Goal: Task Accomplishment & Management: Use online tool/utility

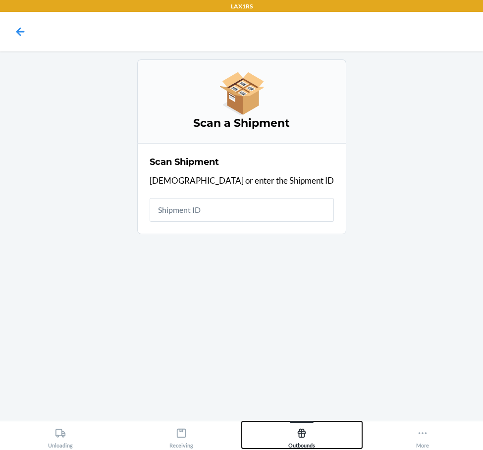
click at [326, 441] on button "Outbounds" at bounding box center [302, 435] width 121 height 27
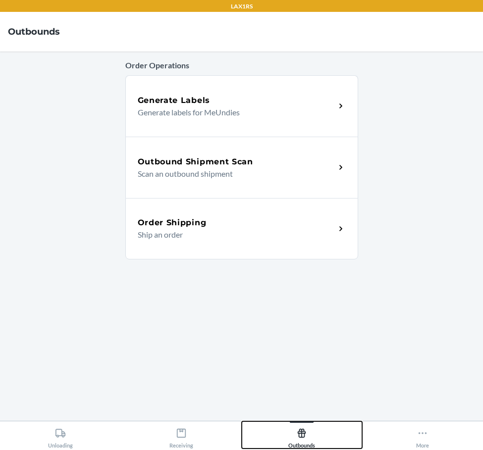
click at [242, 422] on button "Outbounds" at bounding box center [302, 435] width 121 height 27
click at [307, 156] on div "Outbound Shipment Scan" at bounding box center [237, 162] width 198 height 12
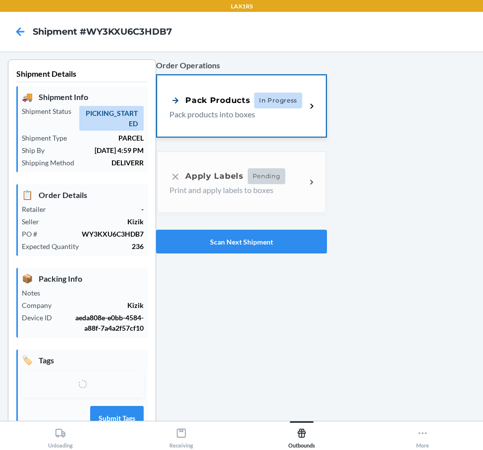
click at [254, 109] on p "Pack products into boxes" at bounding box center [233, 114] width 129 height 12
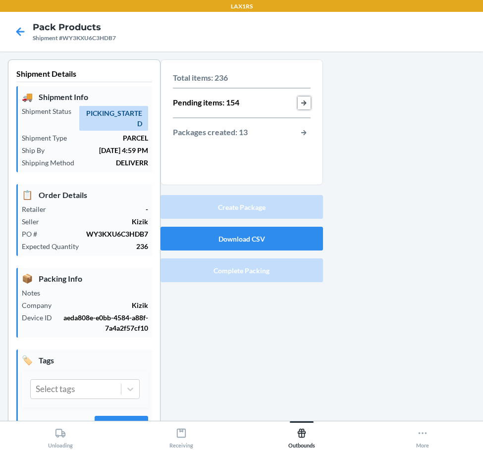
click at [301, 103] on button "button-view-pending-items" at bounding box center [304, 103] width 13 height 13
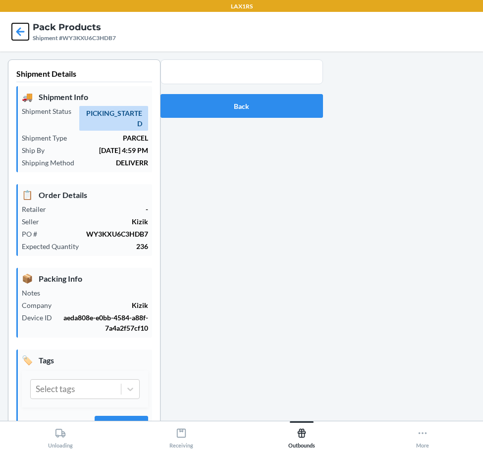
click at [17, 30] on icon at bounding box center [20, 31] width 17 height 17
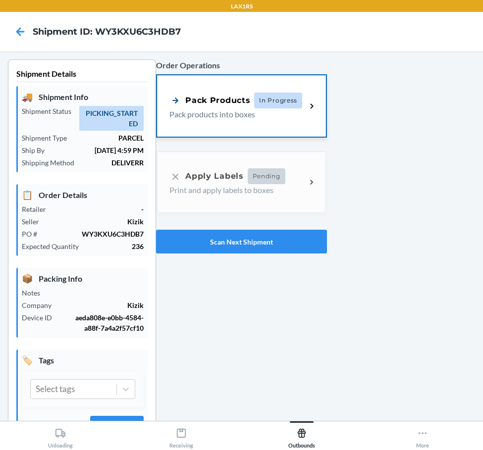
click at [241, 106] on div "Pack Products" at bounding box center [209, 100] width 81 height 12
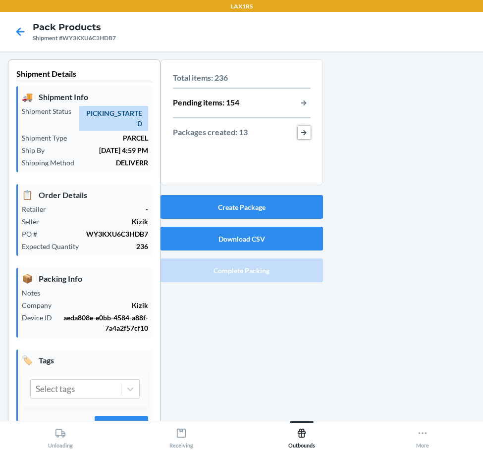
click at [300, 131] on button "button-view-packages-created" at bounding box center [304, 132] width 13 height 13
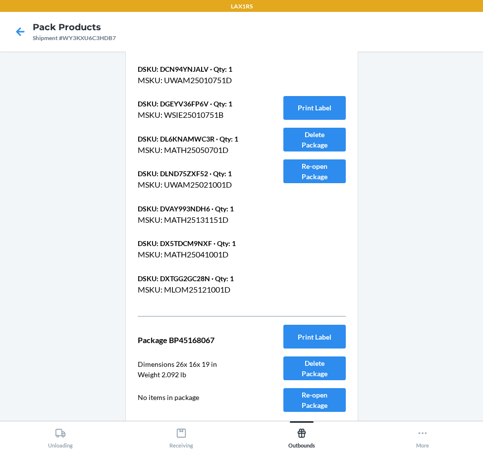
scroll to position [3410, 0]
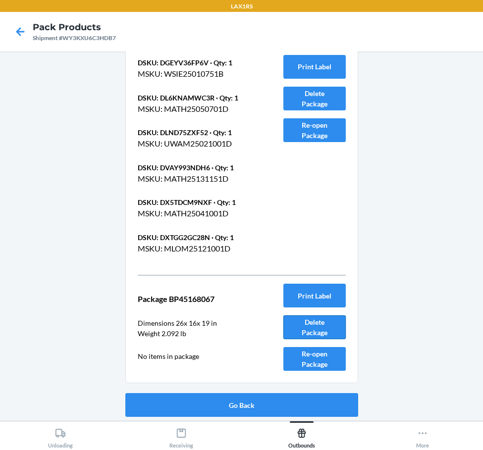
click at [322, 321] on button "Delete Package" at bounding box center [314, 328] width 62 height 24
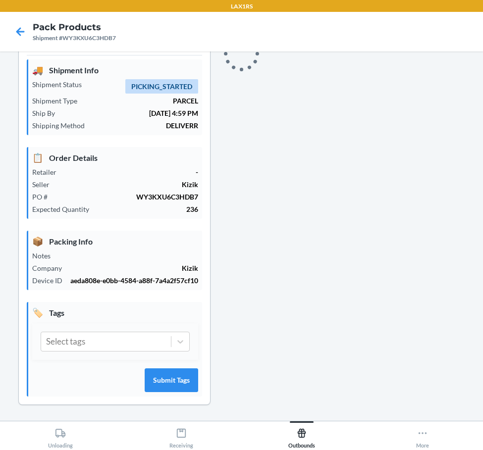
scroll to position [48, 0]
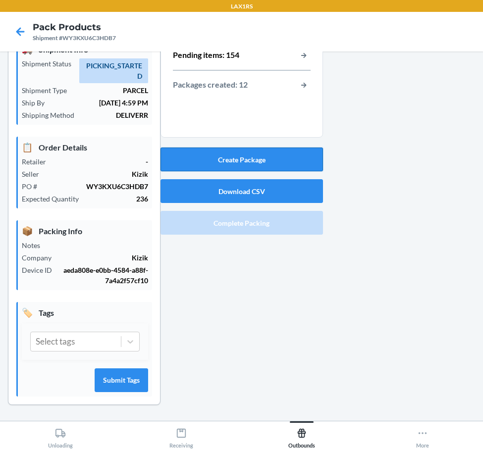
click at [267, 159] on button "Create Package" at bounding box center [242, 160] width 162 height 24
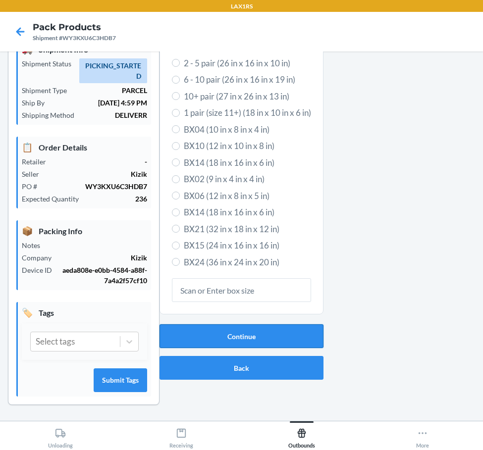
click at [274, 344] on button "Continue" at bounding box center [242, 336] width 164 height 24
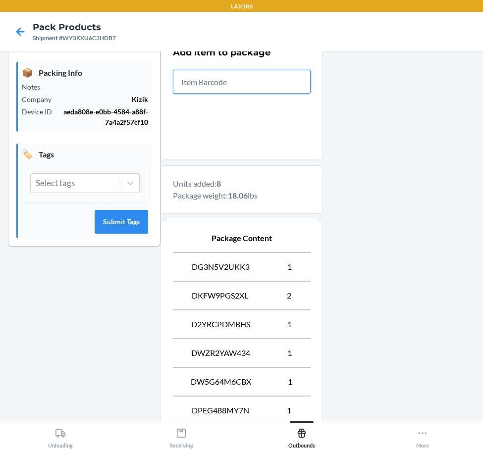
scroll to position [344, 0]
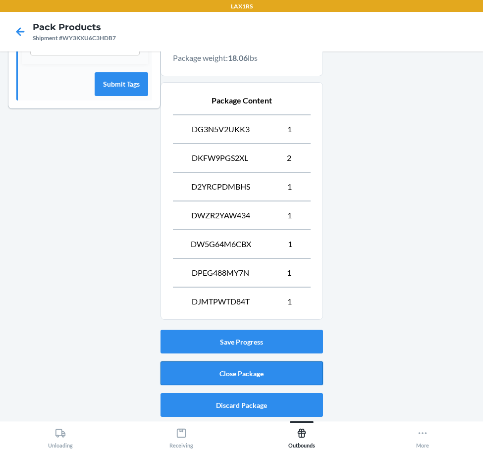
click at [247, 373] on button "Close Package" at bounding box center [242, 374] width 162 height 24
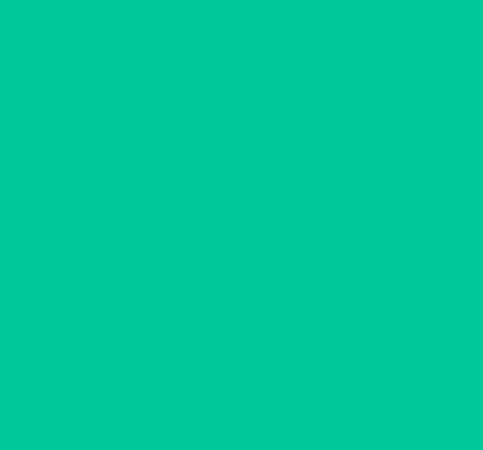
scroll to position [27, 0]
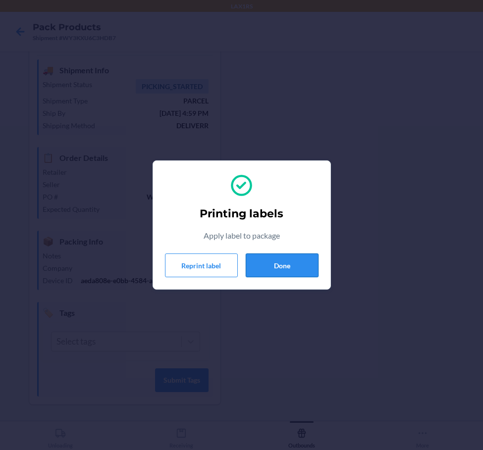
click at [288, 264] on button "Done" at bounding box center [282, 266] width 73 height 24
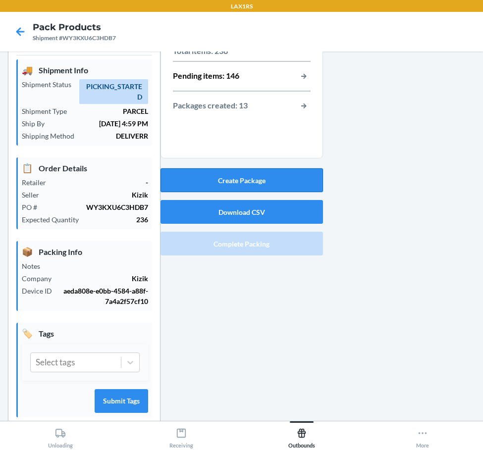
click at [276, 181] on button "Create Package" at bounding box center [242, 180] width 162 height 24
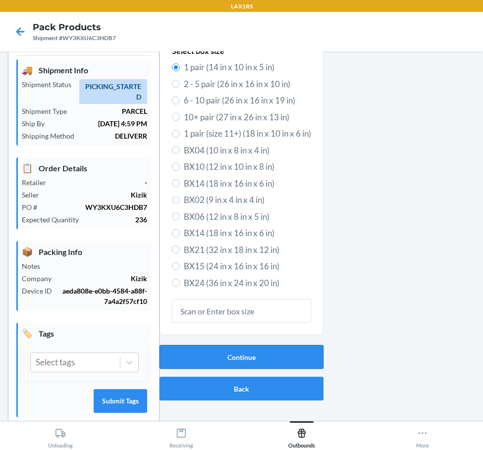
click at [251, 348] on button "Continue" at bounding box center [242, 357] width 164 height 24
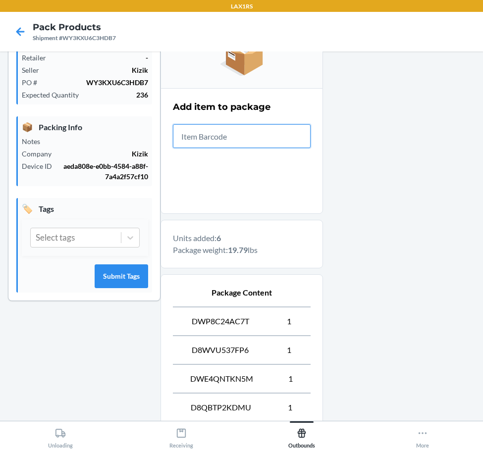
scroll to position [315, 0]
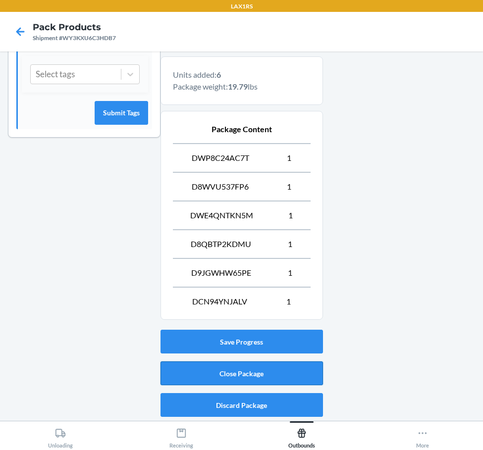
click at [263, 363] on button "Close Package" at bounding box center [242, 374] width 162 height 24
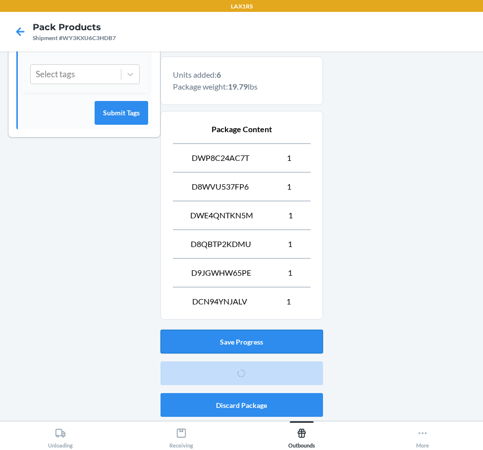
scroll to position [27, 0]
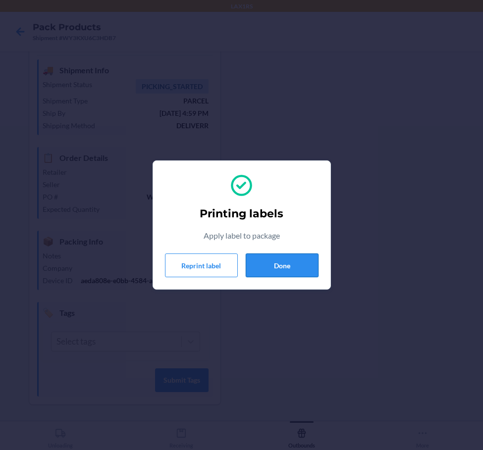
click at [268, 264] on button "Done" at bounding box center [282, 266] width 73 height 24
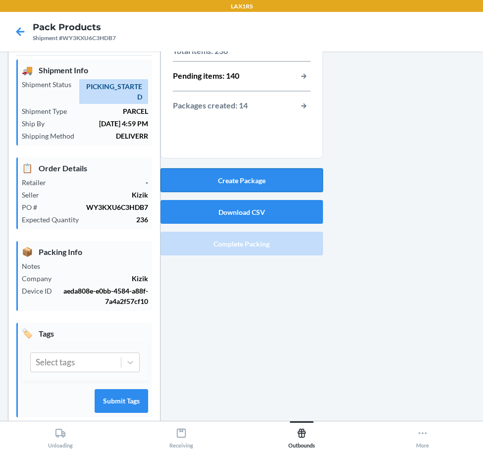
click at [278, 187] on button "Create Package" at bounding box center [242, 180] width 162 height 24
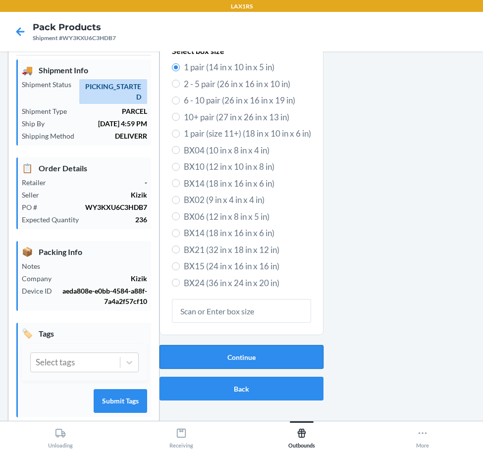
click at [256, 357] on button "Continue" at bounding box center [242, 357] width 164 height 24
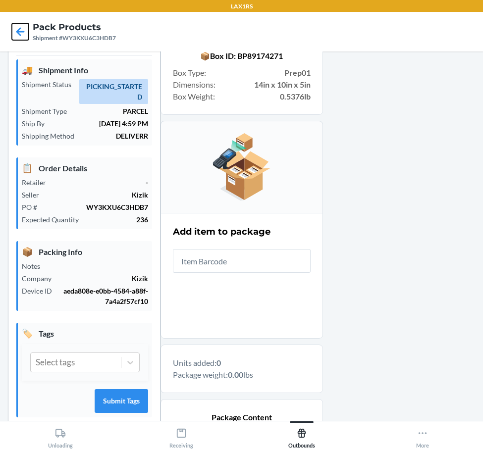
click at [18, 36] on icon at bounding box center [20, 31] width 17 height 17
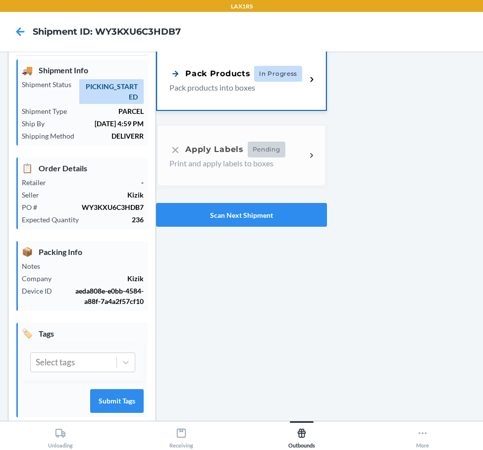
click at [291, 83] on p "Pack products into boxes" at bounding box center [233, 88] width 129 height 12
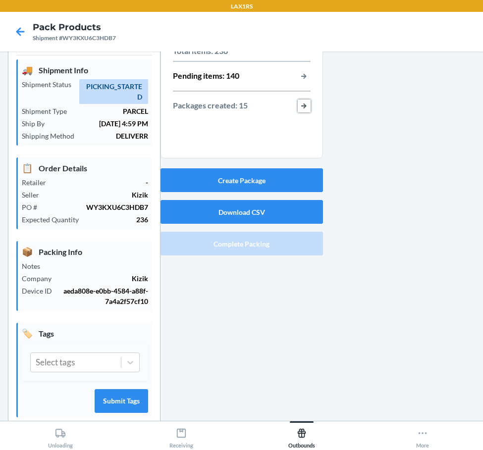
click at [302, 107] on button "button-view-packages-created" at bounding box center [304, 106] width 13 height 13
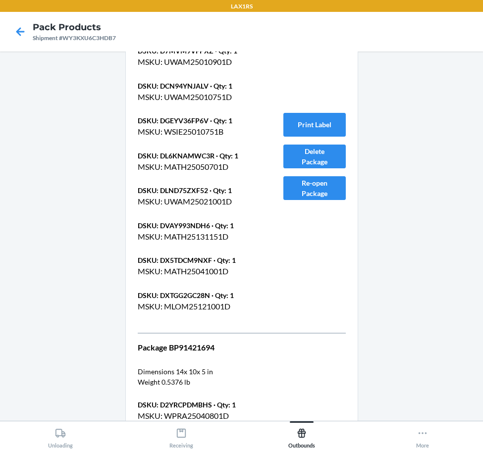
scroll to position [4014, 0]
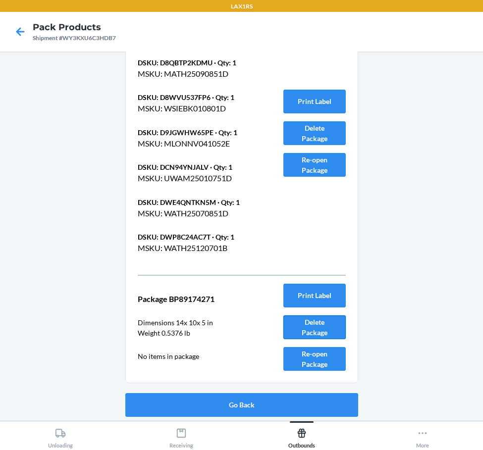
click at [315, 331] on button "Delete Package" at bounding box center [314, 328] width 62 height 24
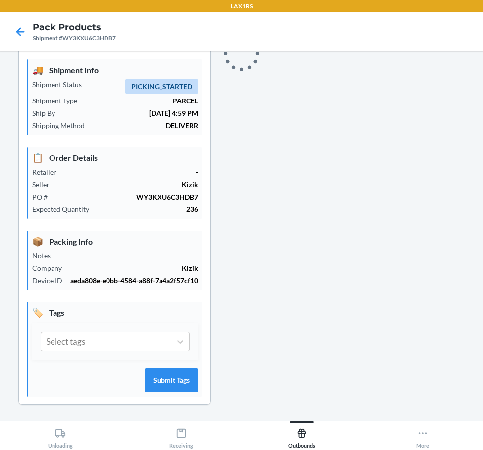
scroll to position [48, 0]
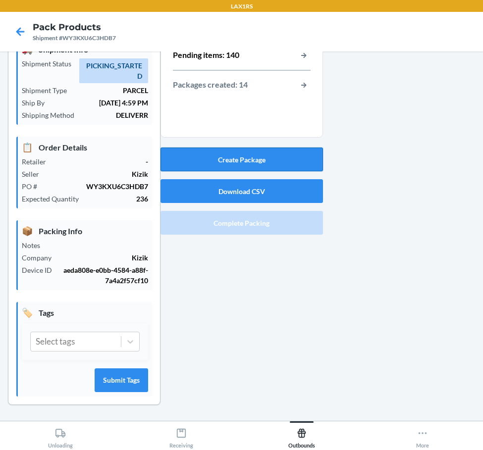
click at [250, 159] on button "Create Package" at bounding box center [242, 160] width 162 height 24
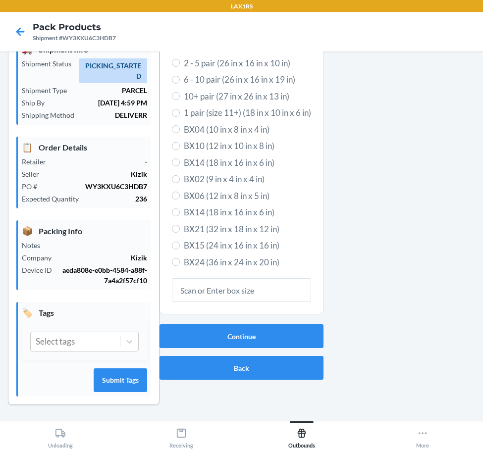
click at [250, 77] on span "6 - 10 pair (26 in x 16 in x 19 in)" at bounding box center [247, 79] width 127 height 13
click at [180, 77] on input "6 - 10 pair (26 in x 16 in x 19 in)" at bounding box center [176, 80] width 8 height 8
radio input "true"
radio input "false"
click at [228, 337] on button "Continue" at bounding box center [242, 336] width 164 height 24
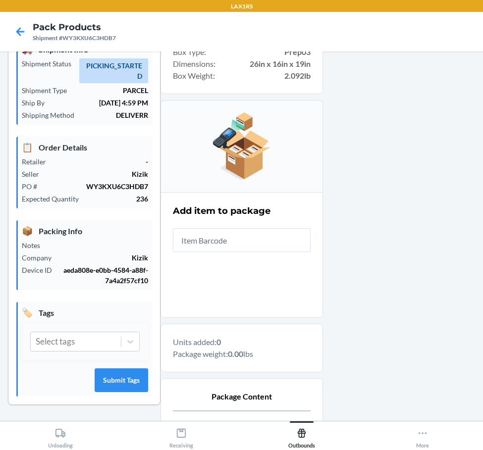
click at [258, 239] on input "text" at bounding box center [242, 240] width 138 height 24
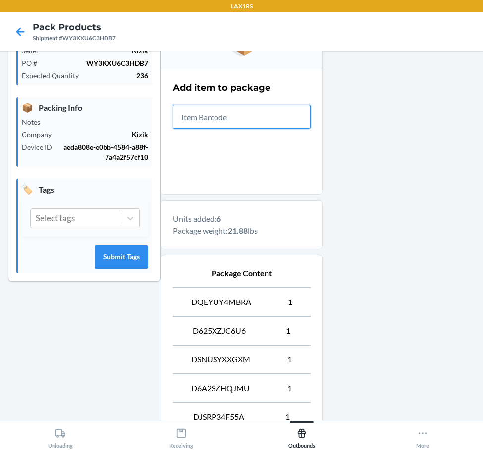
scroll to position [315, 0]
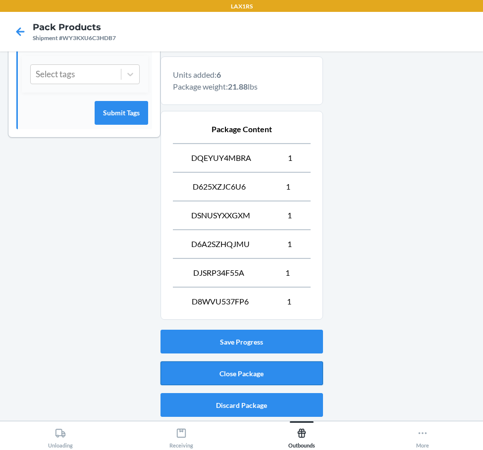
click at [297, 374] on button "Close Package" at bounding box center [242, 374] width 162 height 24
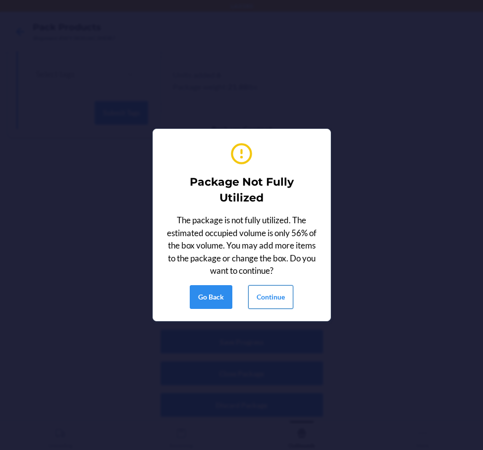
click at [277, 289] on button "Continue" at bounding box center [270, 297] width 45 height 24
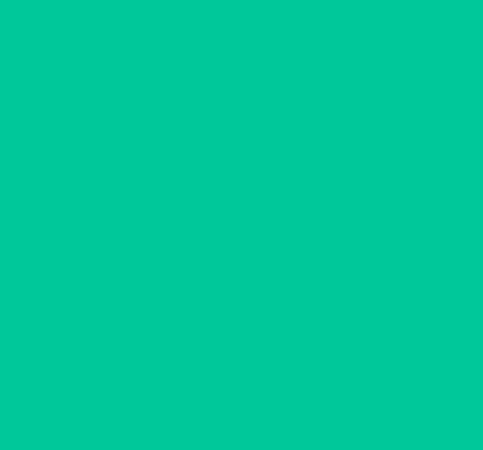
scroll to position [27, 0]
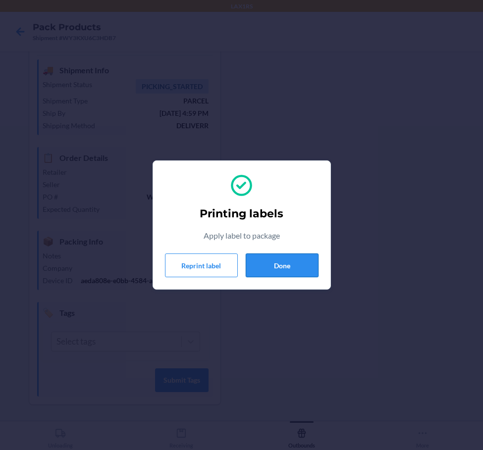
click at [285, 259] on button "Done" at bounding box center [282, 266] width 73 height 24
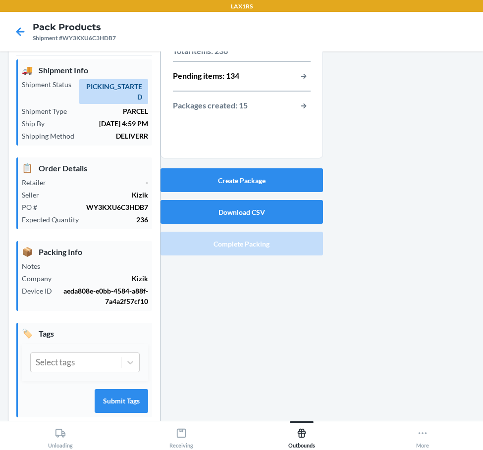
click at [221, 168] on div "Create Package Download CSV Complete Packing" at bounding box center [242, 211] width 162 height 95
click at [220, 177] on button "Create Package" at bounding box center [242, 180] width 162 height 24
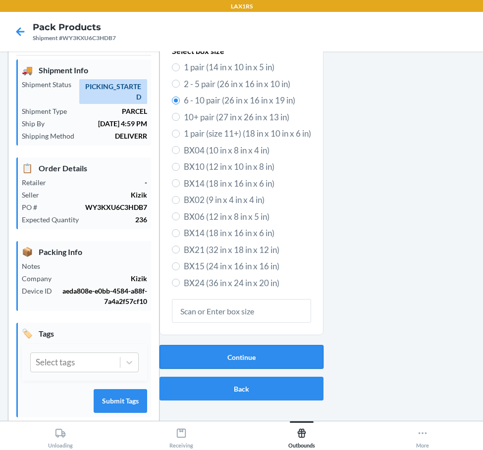
click at [241, 361] on button "Continue" at bounding box center [242, 357] width 164 height 24
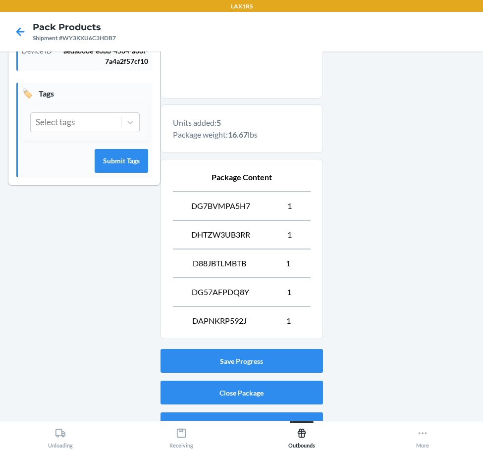
scroll to position [286, 0]
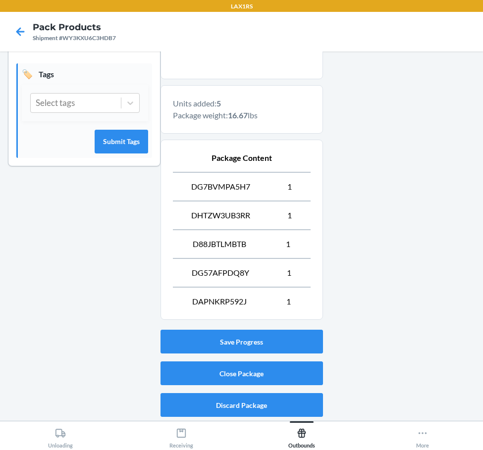
click at [265, 393] on div "Save Progress Close Package Discard Package" at bounding box center [242, 373] width 162 height 95
click at [267, 383] on button "Close Package" at bounding box center [242, 374] width 162 height 24
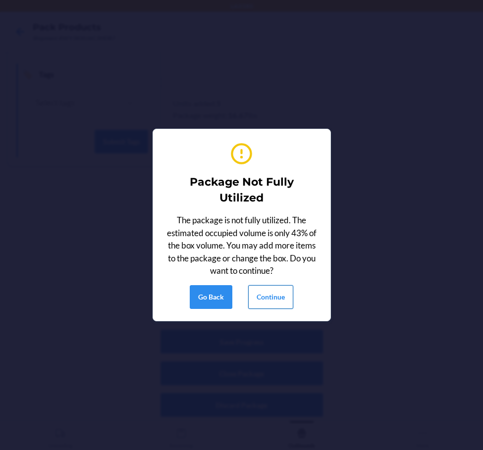
click at [262, 298] on button "Continue" at bounding box center [270, 297] width 45 height 24
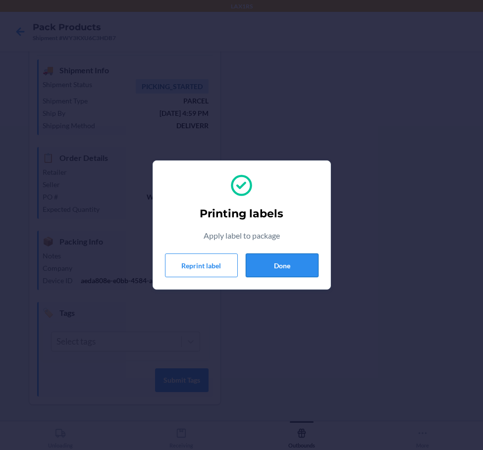
click at [276, 260] on button "Done" at bounding box center [282, 266] width 73 height 24
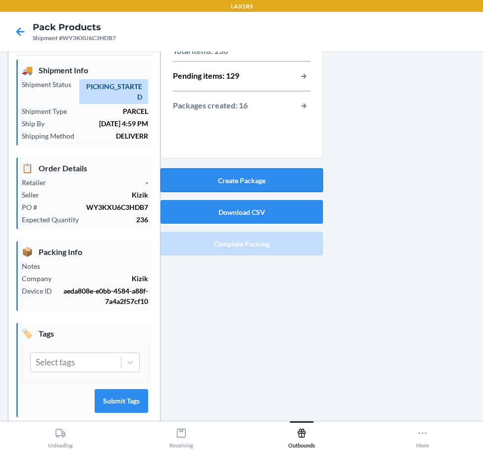
click at [276, 183] on button "Create Package" at bounding box center [242, 180] width 162 height 24
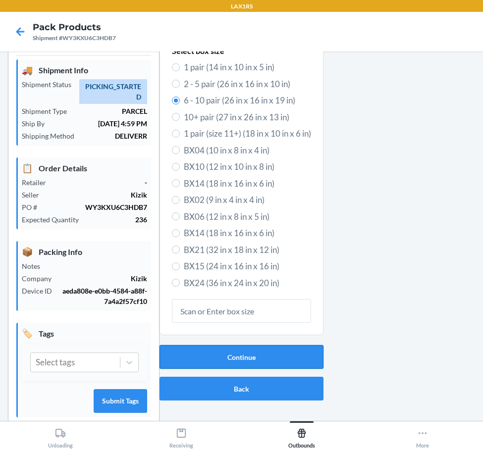
click at [262, 364] on button "Continue" at bounding box center [242, 357] width 164 height 24
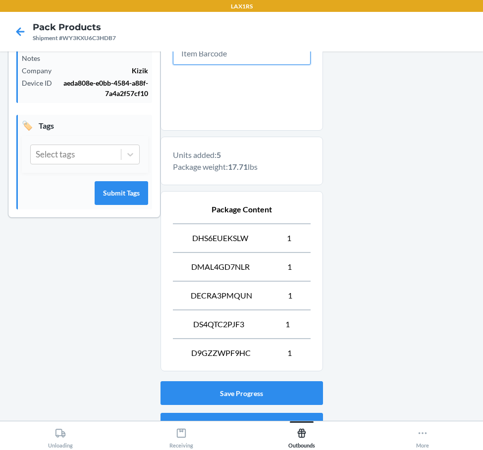
scroll to position [286, 0]
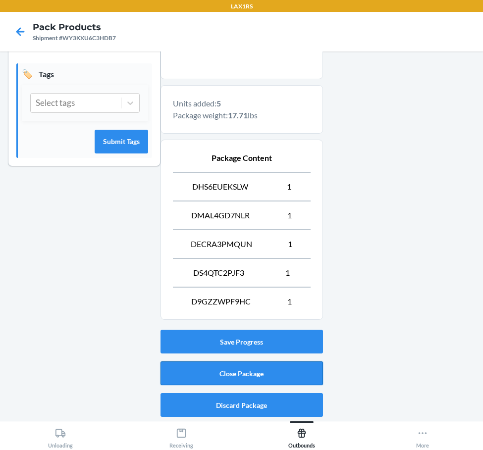
click at [294, 362] on button "Close Package" at bounding box center [242, 374] width 162 height 24
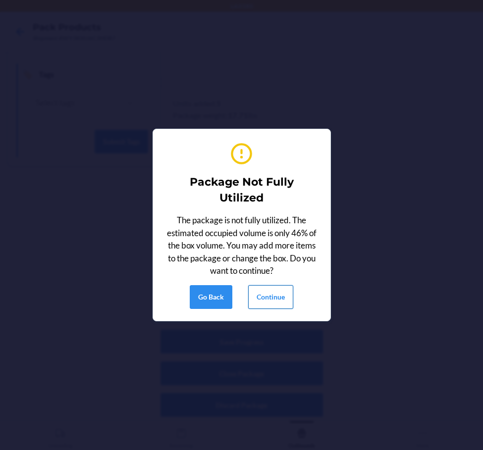
click at [267, 290] on button "Continue" at bounding box center [270, 297] width 45 height 24
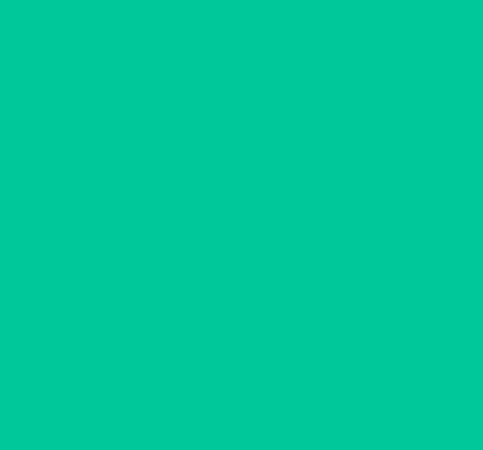
scroll to position [27, 0]
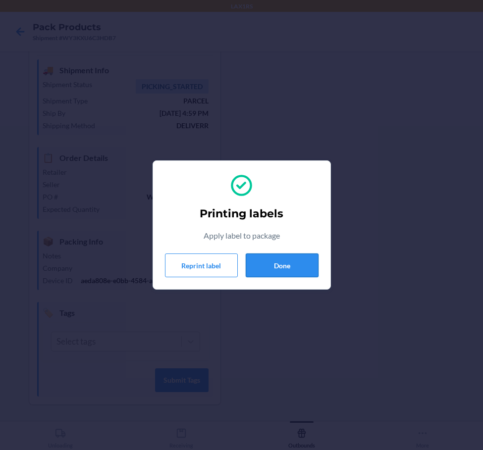
click at [270, 267] on button "Done" at bounding box center [282, 266] width 73 height 24
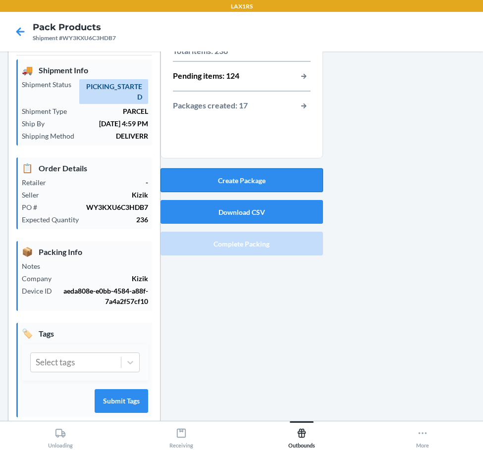
click at [242, 185] on button "Create Package" at bounding box center [242, 180] width 162 height 24
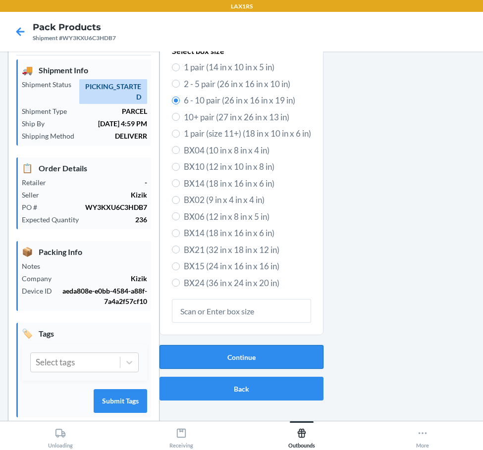
click at [259, 352] on button "Continue" at bounding box center [242, 357] width 164 height 24
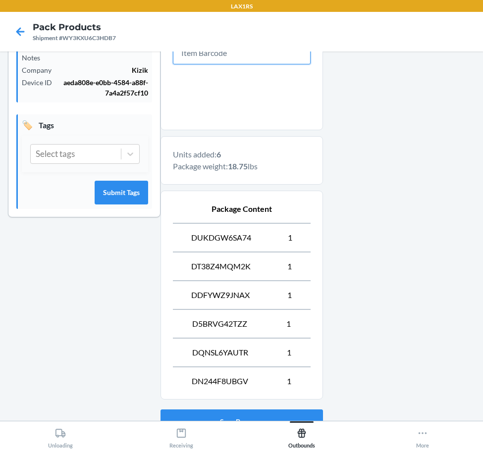
scroll to position [315, 0]
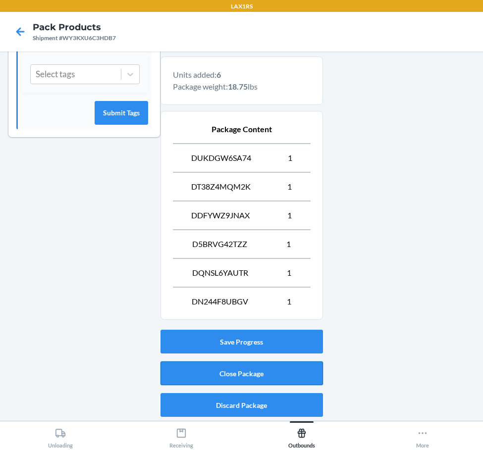
click at [226, 378] on button "Close Package" at bounding box center [242, 374] width 162 height 24
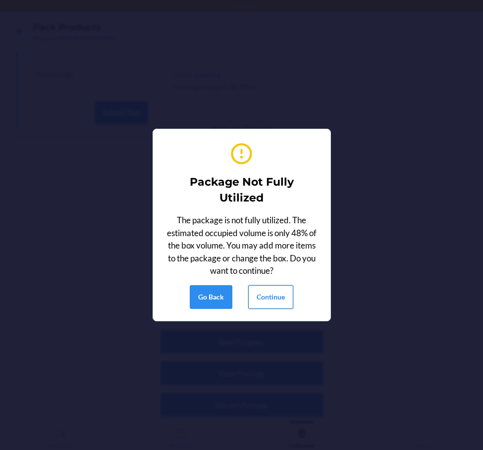
click at [276, 299] on button "Continue" at bounding box center [270, 297] width 45 height 24
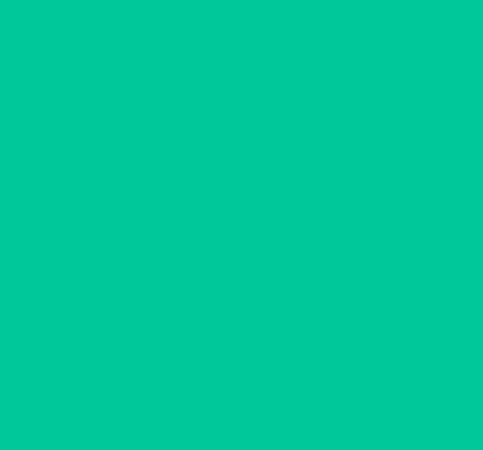
scroll to position [27, 0]
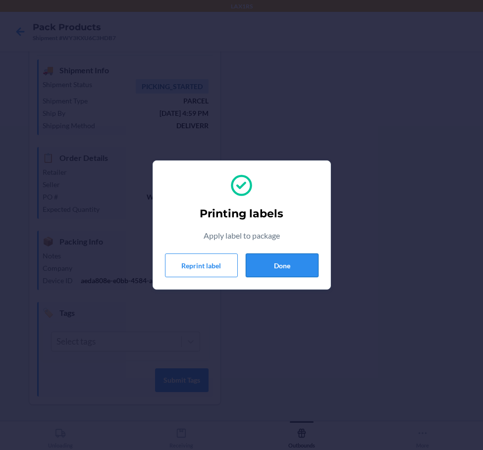
click at [278, 269] on button "Done" at bounding box center [282, 266] width 73 height 24
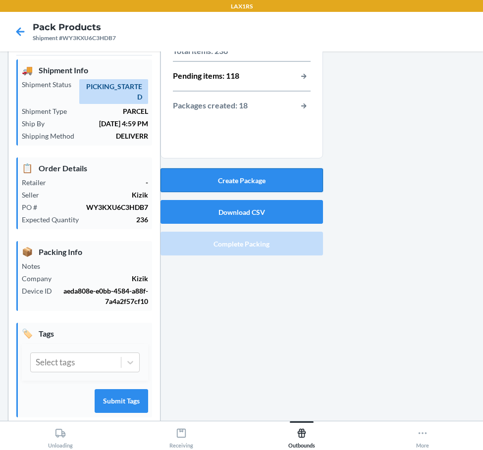
click at [252, 179] on button "Create Package" at bounding box center [242, 180] width 162 height 24
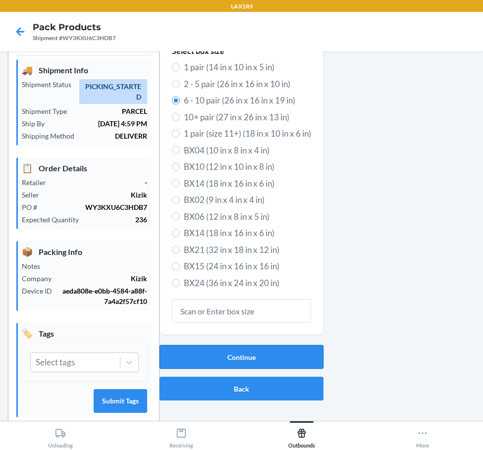
click at [243, 354] on button "Continue" at bounding box center [242, 357] width 164 height 24
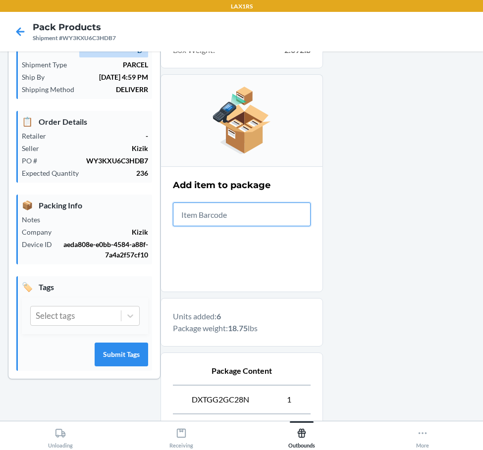
scroll to position [286, 0]
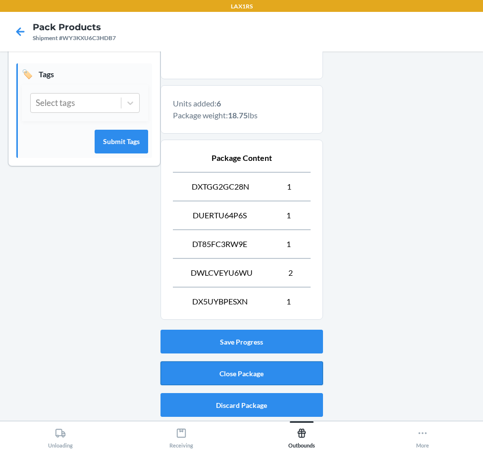
click at [302, 380] on button "Close Package" at bounding box center [242, 374] width 162 height 24
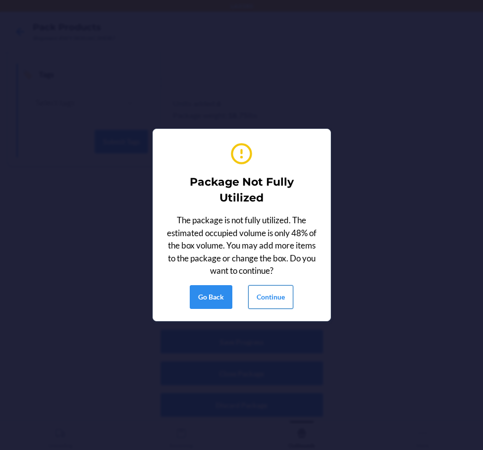
click at [280, 290] on button "Continue" at bounding box center [270, 297] width 45 height 24
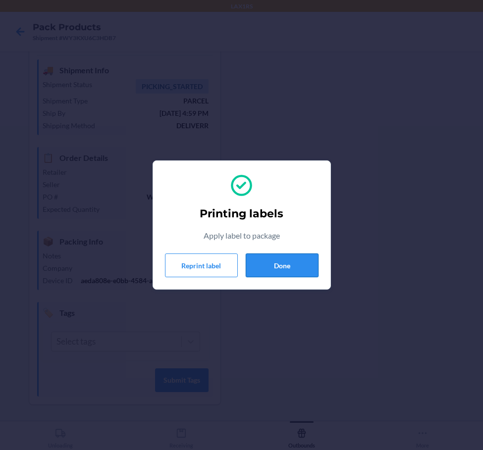
click at [295, 260] on button "Done" at bounding box center [282, 266] width 73 height 24
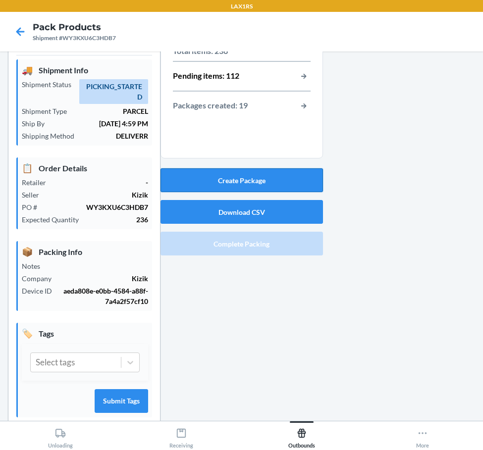
click at [266, 173] on button "Create Package" at bounding box center [242, 180] width 162 height 24
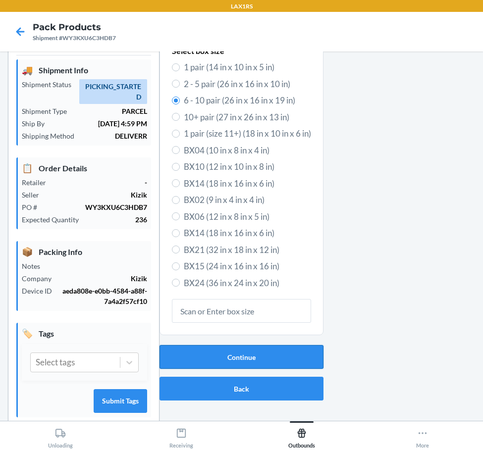
click at [247, 358] on button "Continue" at bounding box center [242, 357] width 164 height 24
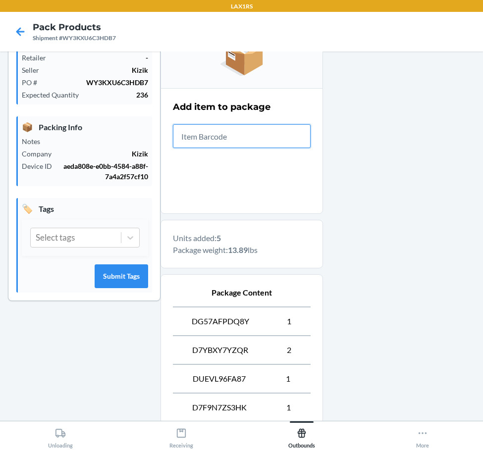
scroll to position [258, 0]
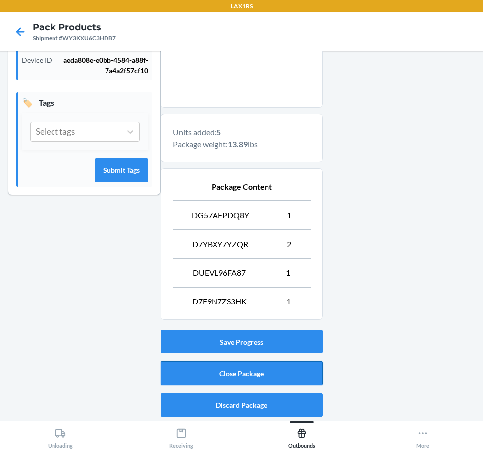
click at [280, 378] on button "Close Package" at bounding box center [242, 374] width 162 height 24
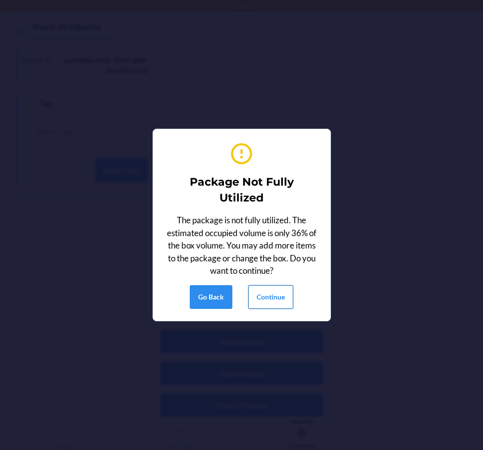
click at [259, 296] on button "Continue" at bounding box center [270, 297] width 45 height 24
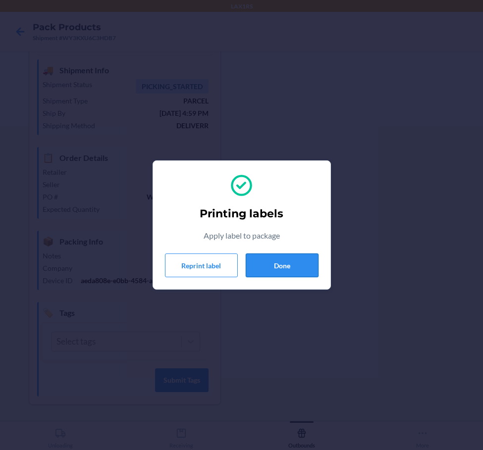
click at [280, 266] on button "Done" at bounding box center [282, 266] width 73 height 24
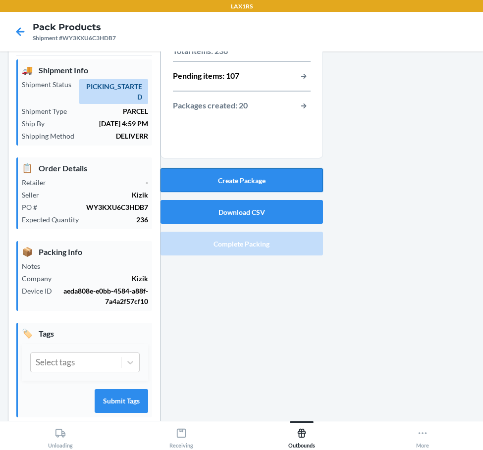
click at [298, 179] on button "Create Package" at bounding box center [242, 180] width 162 height 24
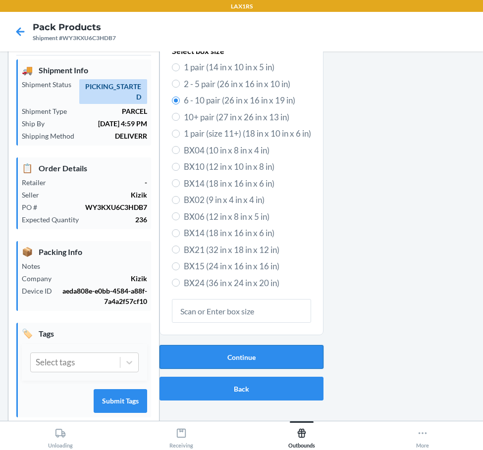
click at [211, 351] on button "Continue" at bounding box center [242, 357] width 164 height 24
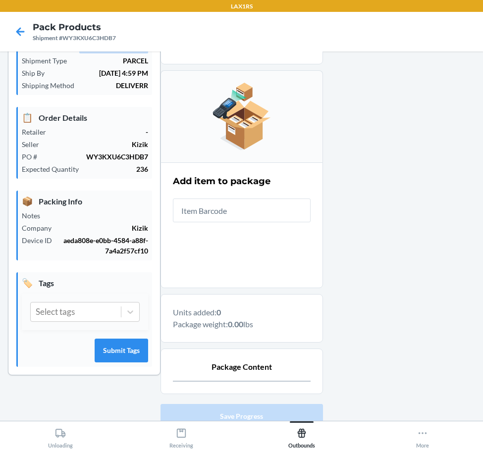
scroll to position [126, 0]
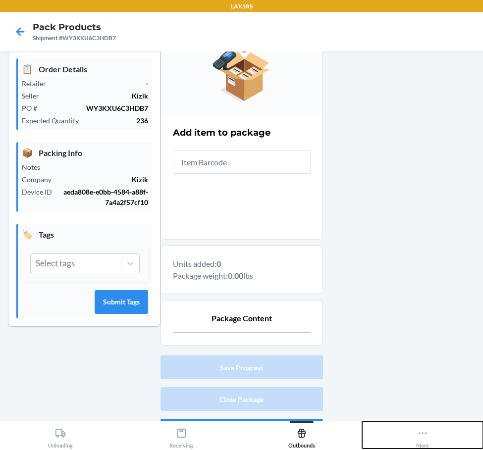
click at [429, 435] on div "More" at bounding box center [422, 436] width 13 height 25
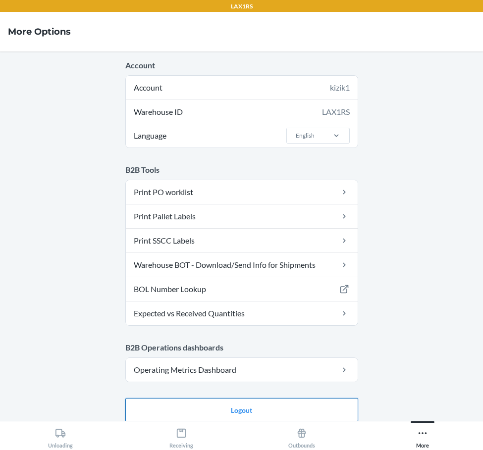
click at [304, 406] on button "Logout" at bounding box center [241, 410] width 233 height 24
